Goal: Register for event/course

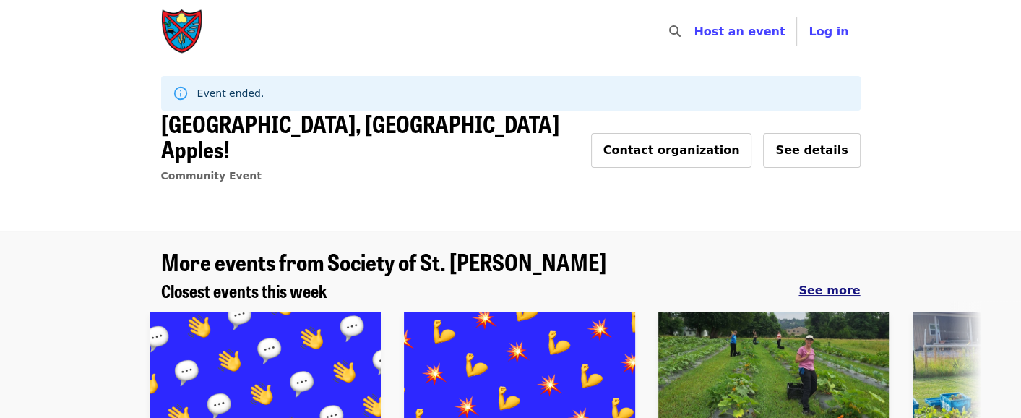
click at [823, 283] on span "See more" at bounding box center [829, 290] width 61 height 14
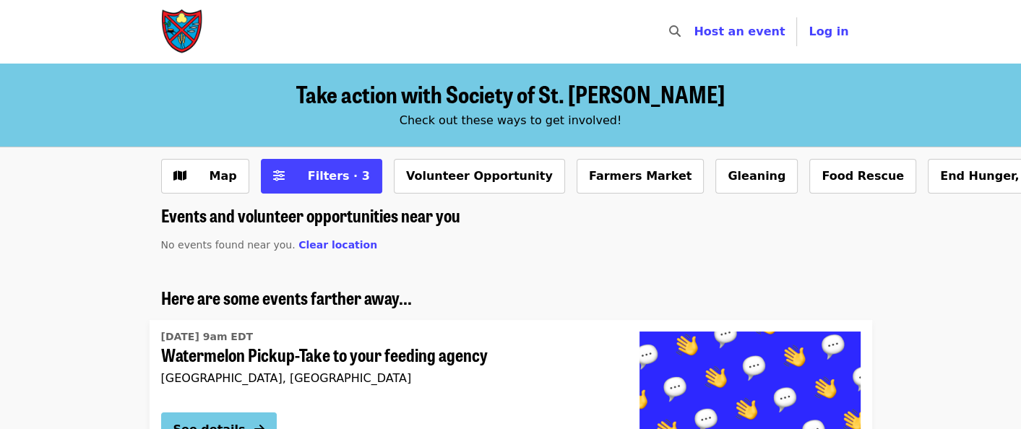
click at [183, 33] on img "Main navigation" at bounding box center [182, 32] width 43 height 46
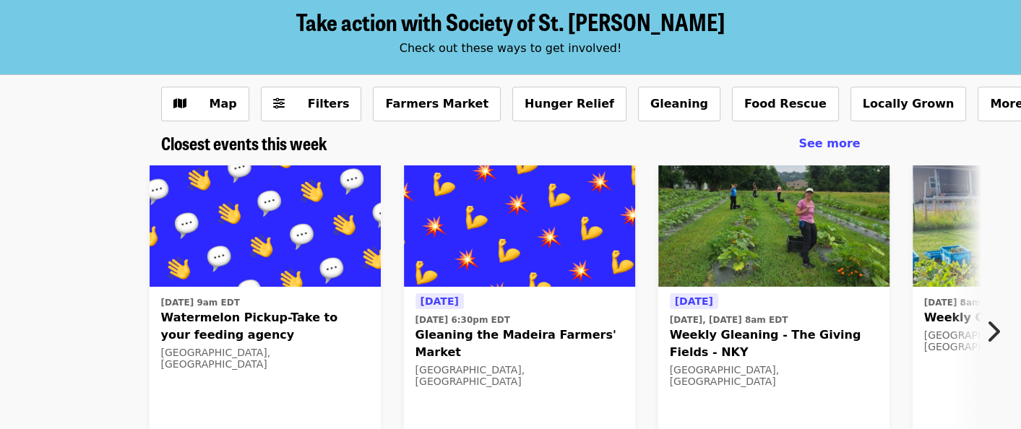
scroll to position [145, 0]
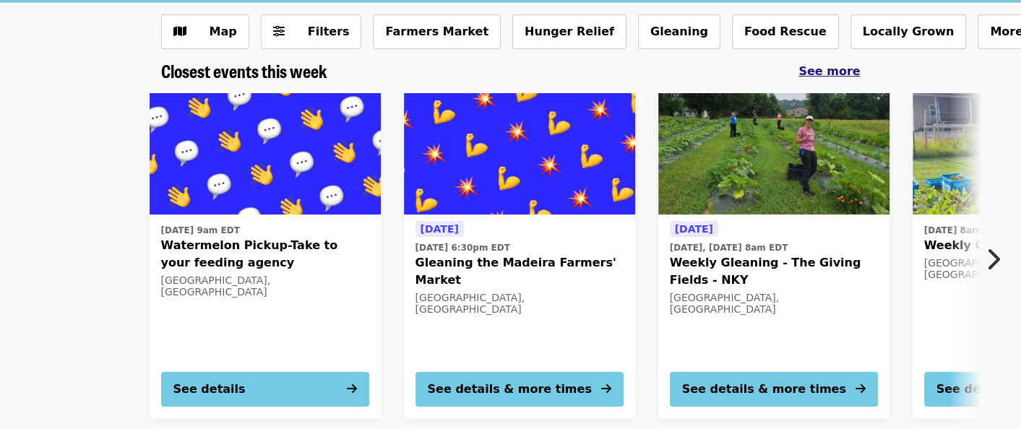
click at [857, 72] on span "See more" at bounding box center [829, 71] width 61 height 14
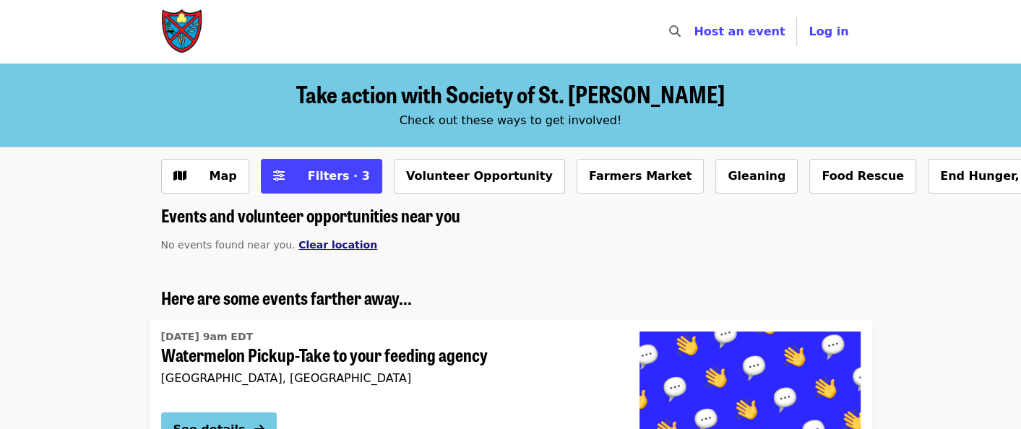
click at [317, 243] on span "Clear location" at bounding box center [338, 245] width 79 height 12
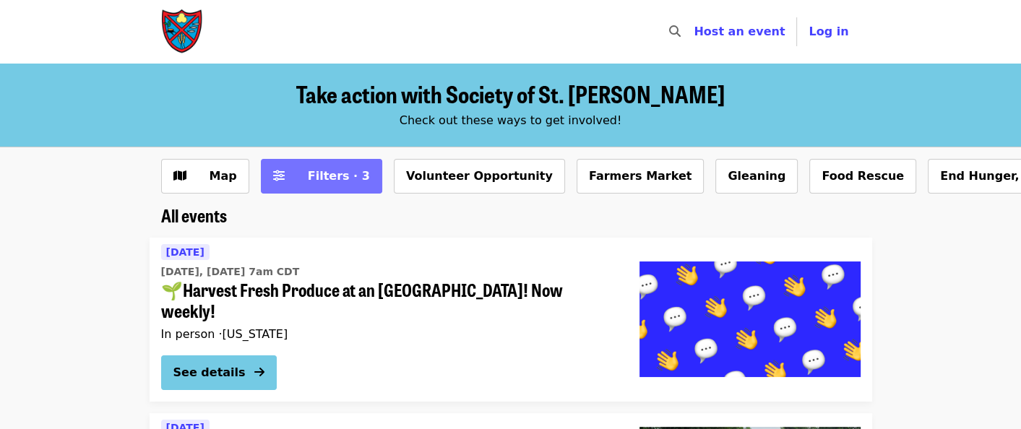
click at [326, 175] on span "Filters · 3" at bounding box center [339, 176] width 62 height 14
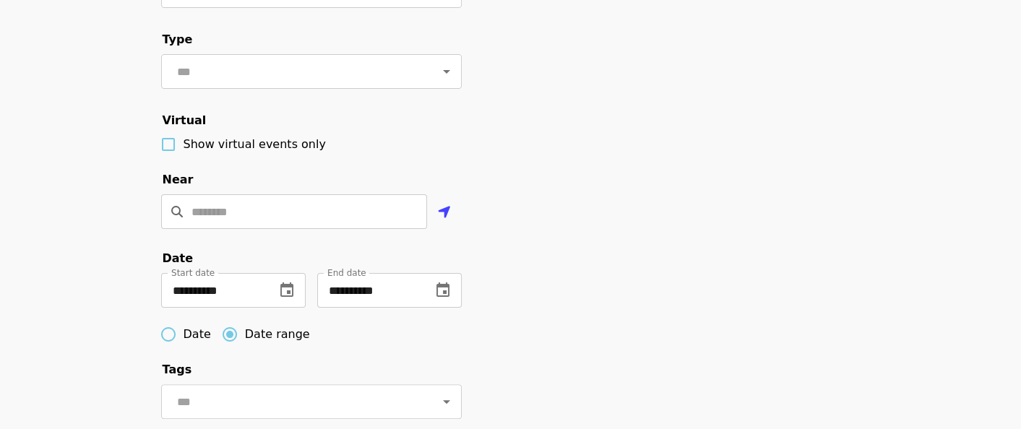
scroll to position [434, 0]
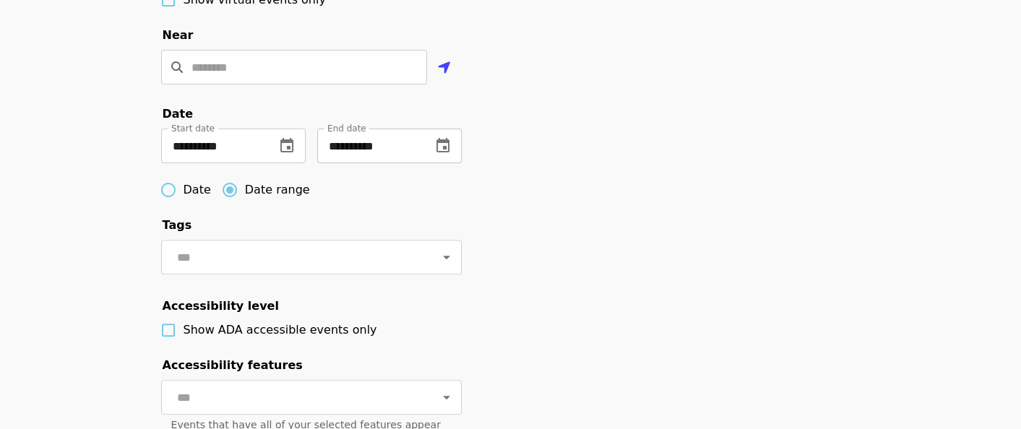
click at [452, 163] on button "change date" at bounding box center [443, 146] width 35 height 35
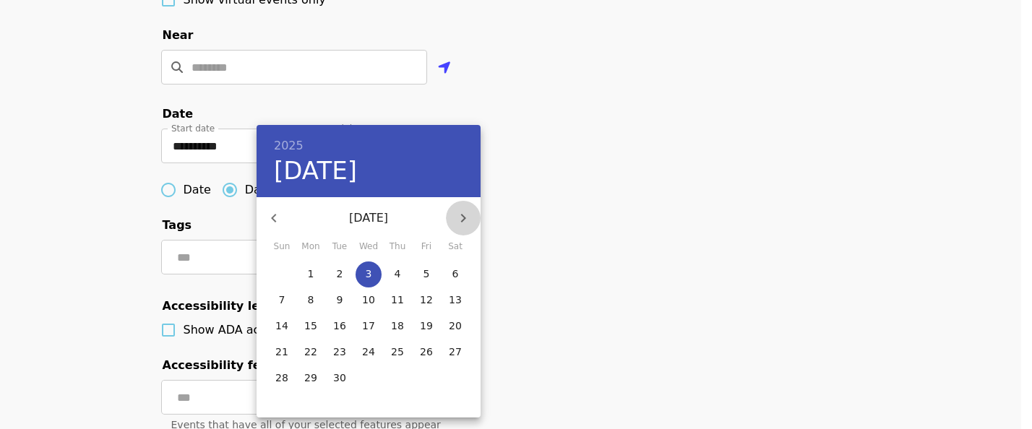
click at [465, 213] on icon "button" at bounding box center [463, 218] width 17 height 17
click at [430, 380] on p "31" at bounding box center [426, 378] width 13 height 14
type input "**********"
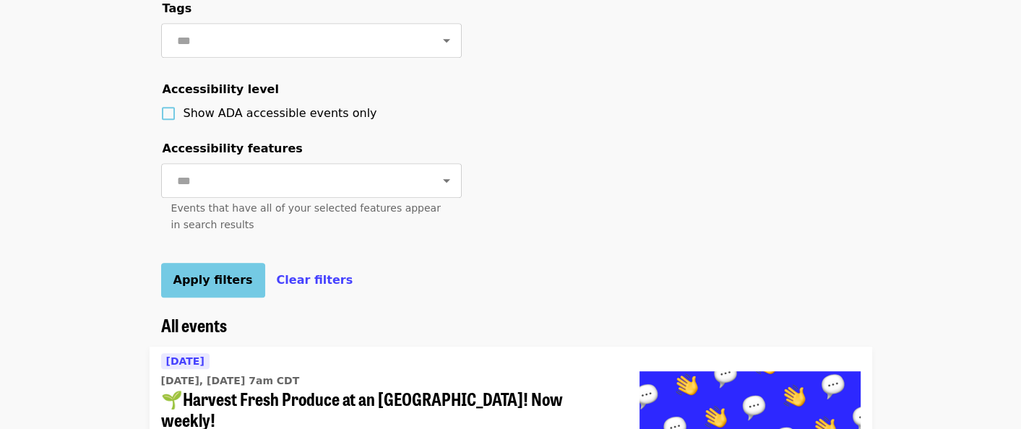
scroll to position [723, 0]
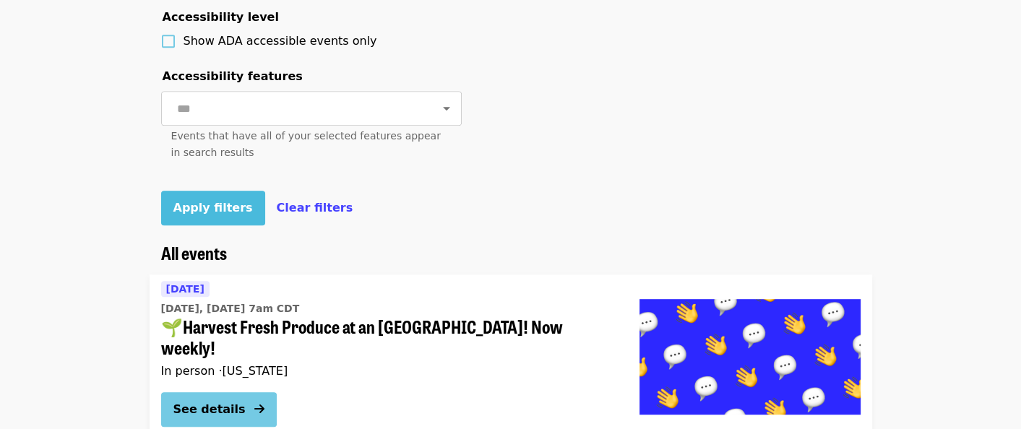
click at [211, 215] on span "Apply filters" at bounding box center [213, 208] width 80 height 14
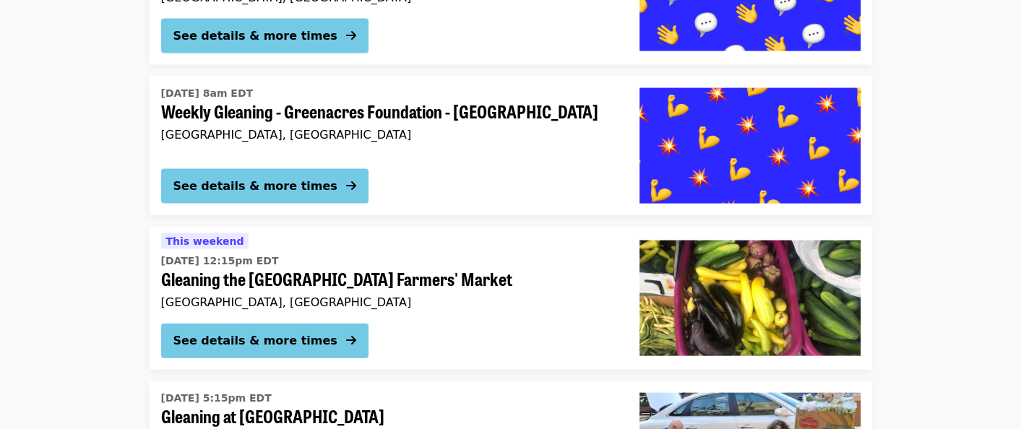
scroll to position [2584, 0]
